Goal: Task Accomplishment & Management: Use online tool/utility

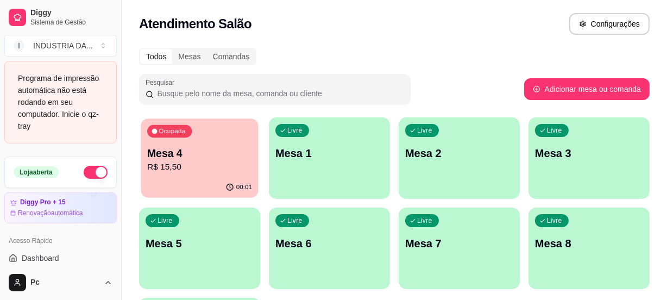
click at [243, 172] on p "R$ 15,50" at bounding box center [199, 167] width 105 height 12
click at [166, 134] on p "Ocupada" at bounding box center [172, 131] width 27 height 9
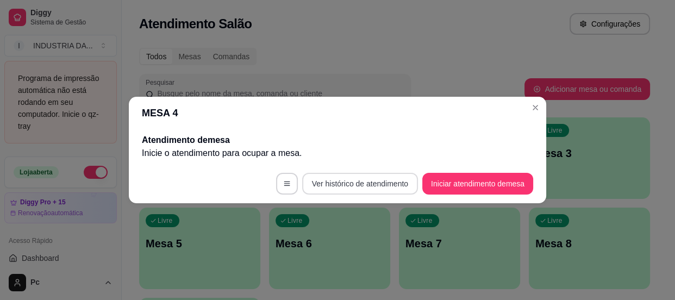
click at [339, 185] on button "Ver histórico de atendimento" at bounding box center [360, 184] width 116 height 22
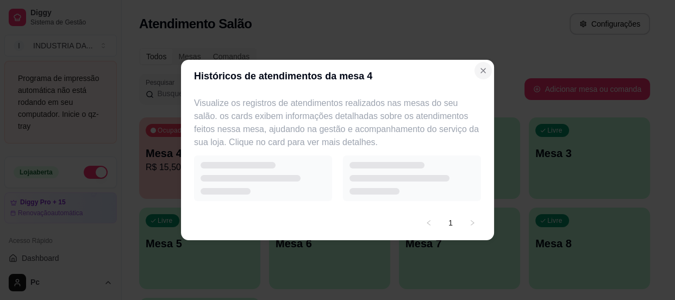
click at [488, 67] on section "Históricos de atendimentos da mesa 4 Visualize os registros de atendimentos rea…" at bounding box center [337, 150] width 313 height 180
select select "7"
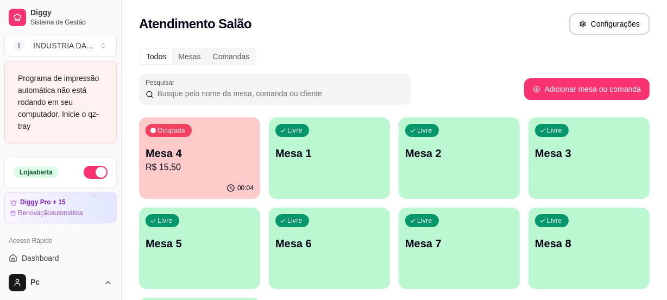
click at [173, 137] on div "Ocupada Mesa 4 R$ 15,50" at bounding box center [199, 147] width 121 height 60
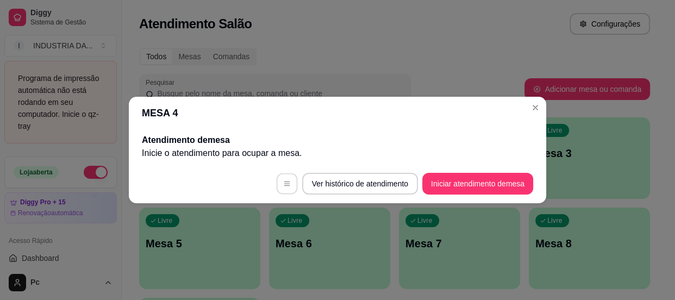
click at [292, 179] on button "button" at bounding box center [286, 183] width 21 height 21
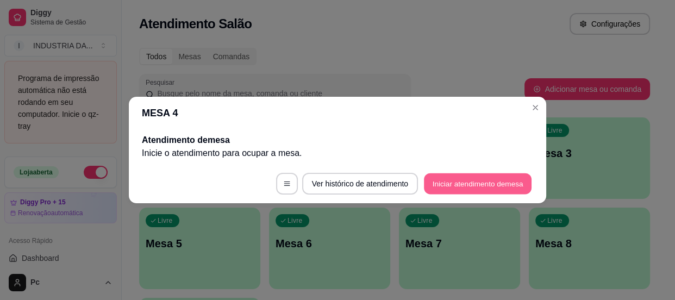
click at [425, 179] on button "Iniciar atendimento de mesa" at bounding box center [478, 183] width 108 height 21
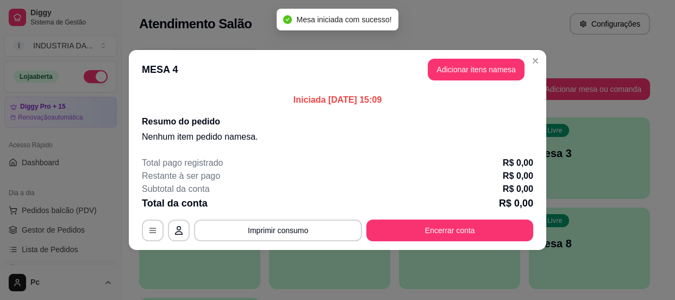
click at [407, 218] on div "Total pago registrado R$ 0,00 Restante à ser pago R$ 0,00 Subtotal da conta R$ …" at bounding box center [337, 198] width 391 height 85
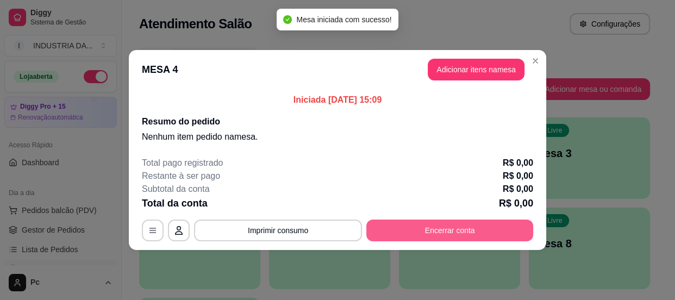
click at [405, 224] on button "Encerrar conta" at bounding box center [449, 230] width 167 height 22
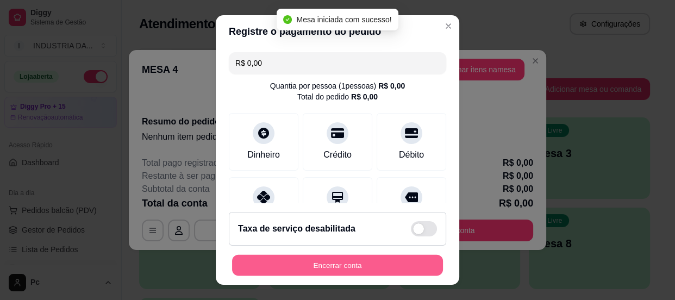
click at [377, 271] on button "Encerrar conta" at bounding box center [337, 265] width 211 height 21
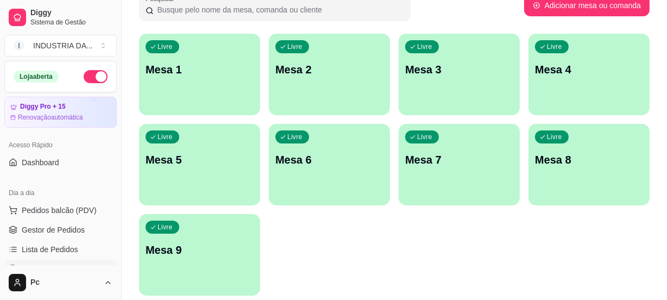
scroll to position [98, 0]
